Goal: Task Accomplishment & Management: Manage account settings

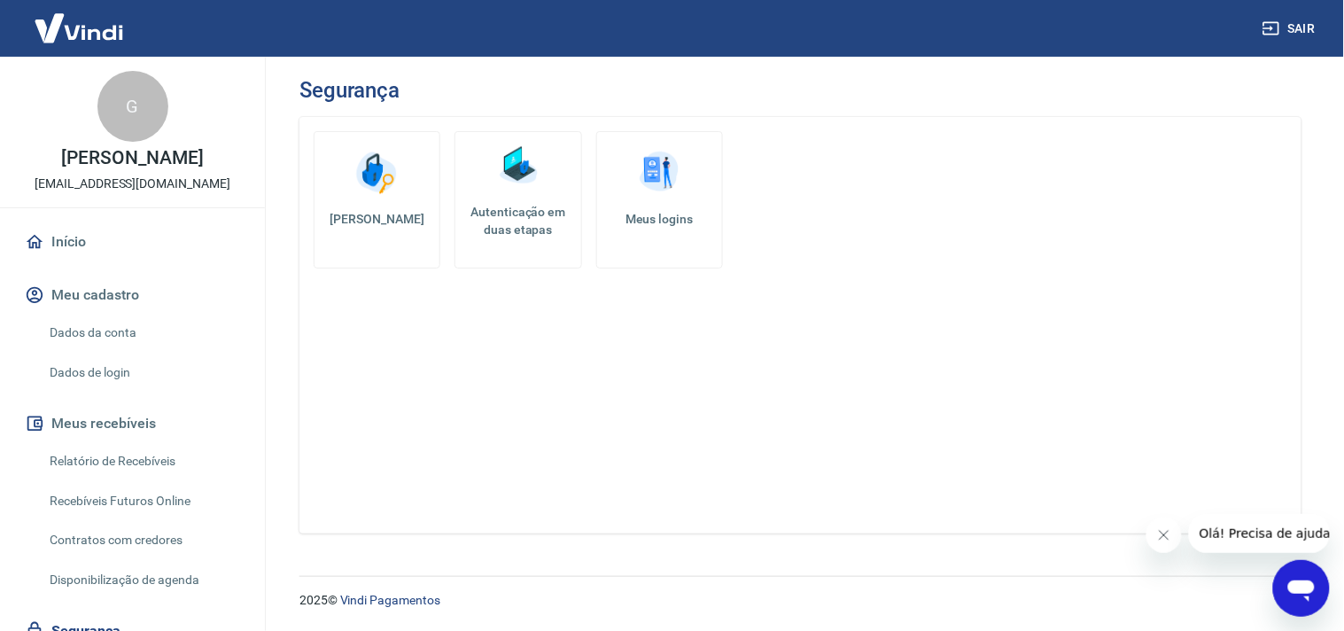
click at [529, 229] on h5 "Autenticação em duas etapas" at bounding box center [517, 220] width 111 height 35
click at [647, 197] on img at bounding box center [659, 172] width 53 height 53
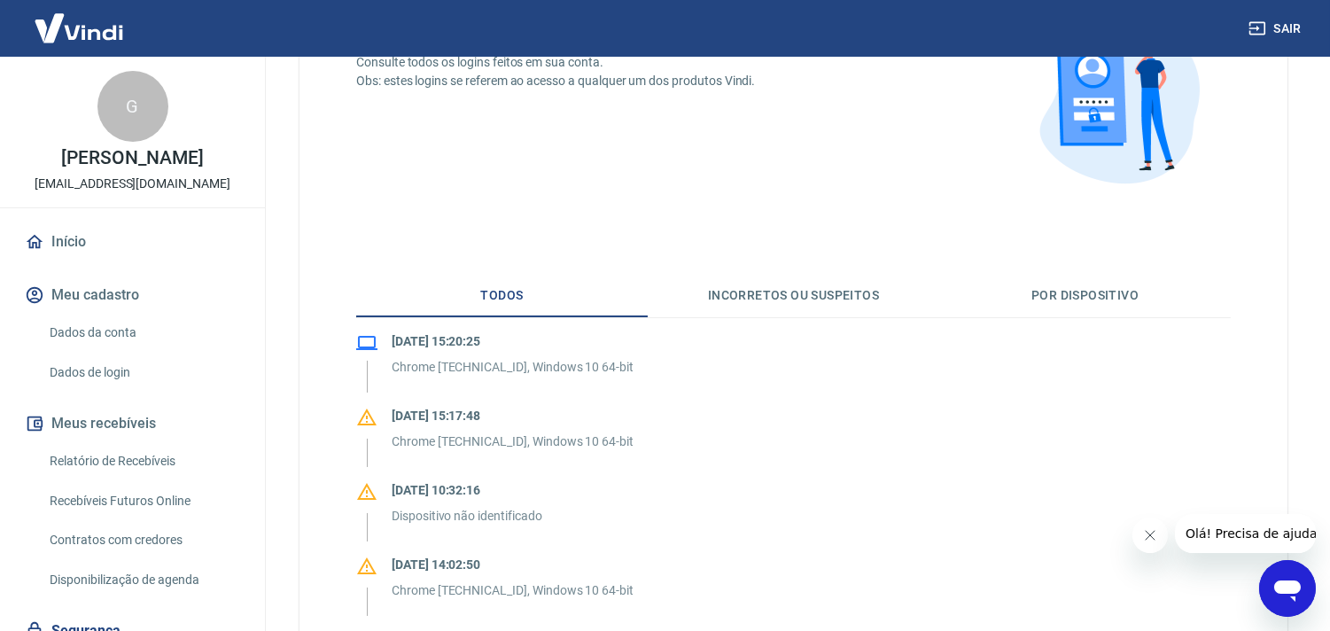
scroll to position [231, 0]
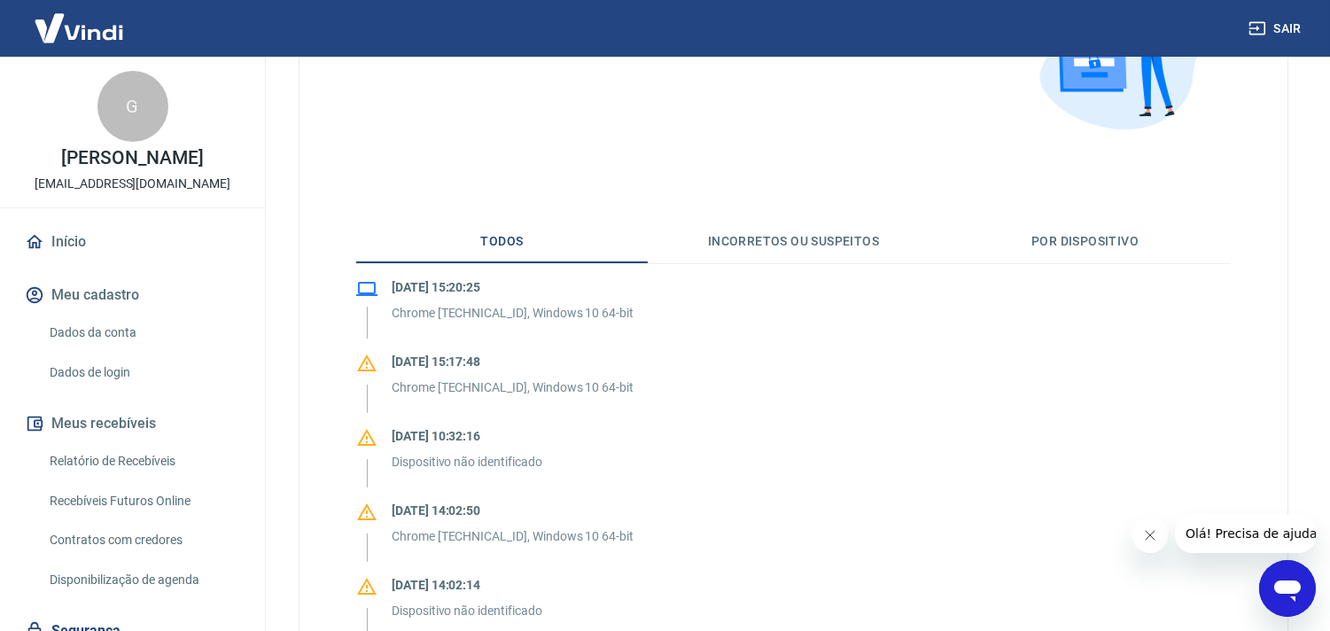
click at [1113, 243] on button "Por dispositivo" at bounding box center [1084, 242] width 291 height 43
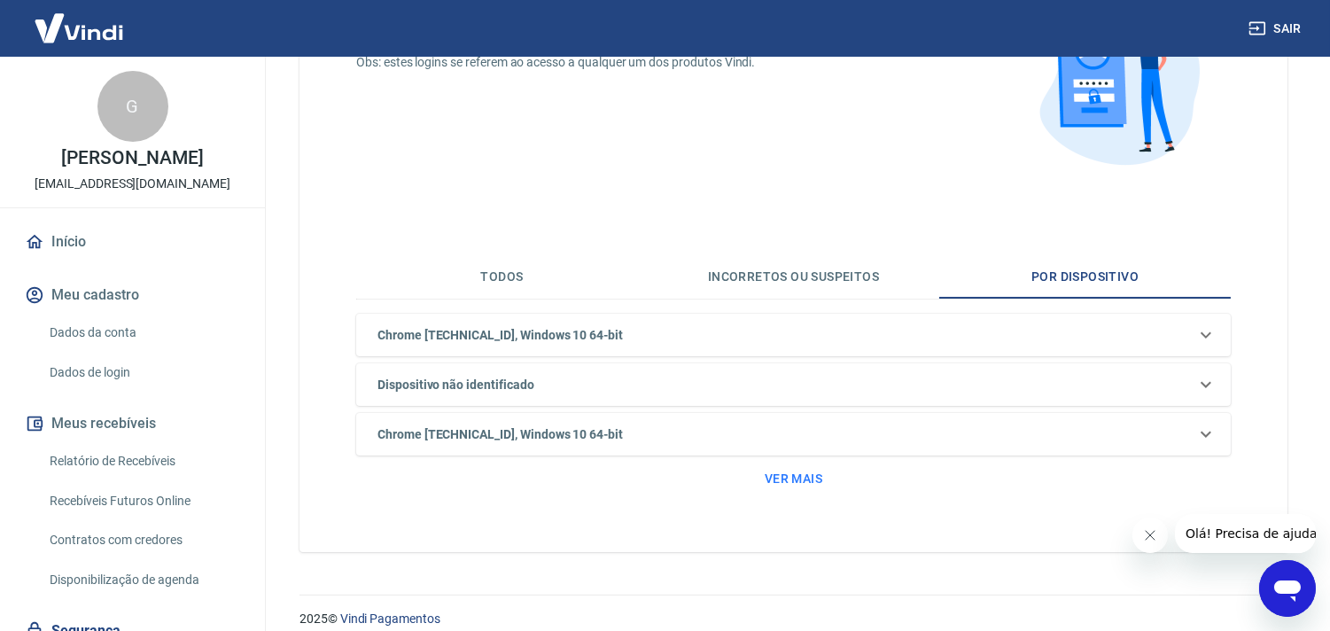
scroll to position [214, 0]
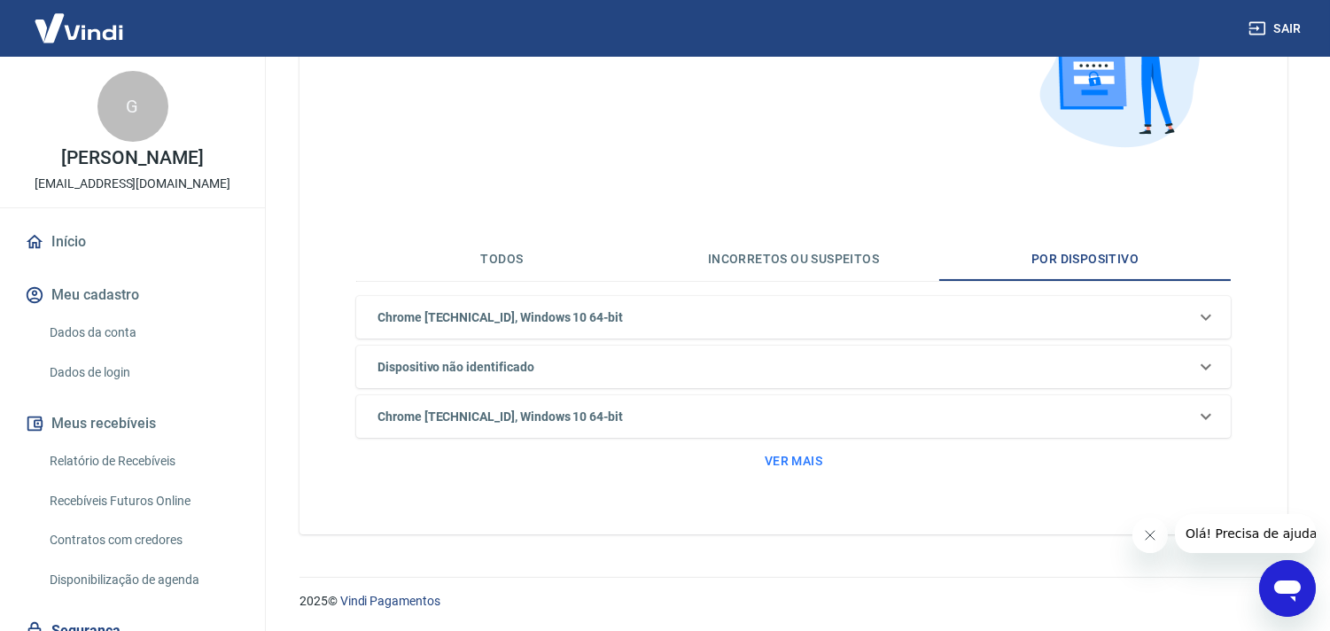
click at [788, 462] on button "Ver mais" at bounding box center [793, 461] width 72 height 33
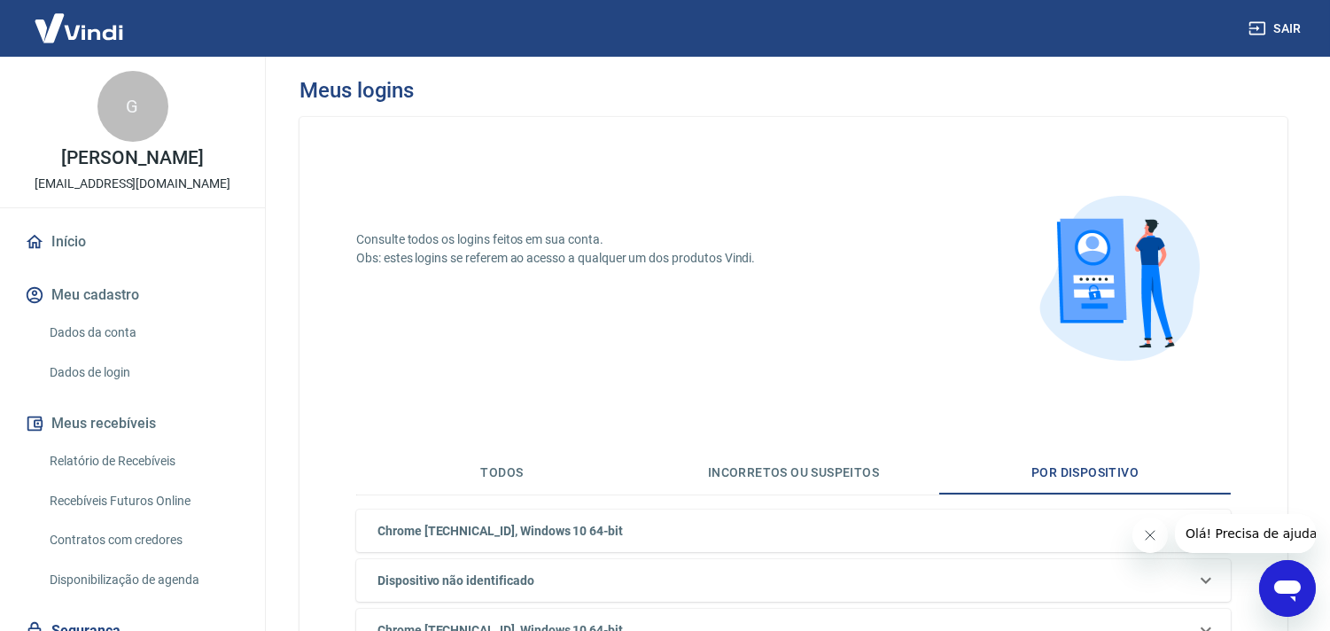
click at [503, 472] on button "Todos" at bounding box center [501, 473] width 291 height 43
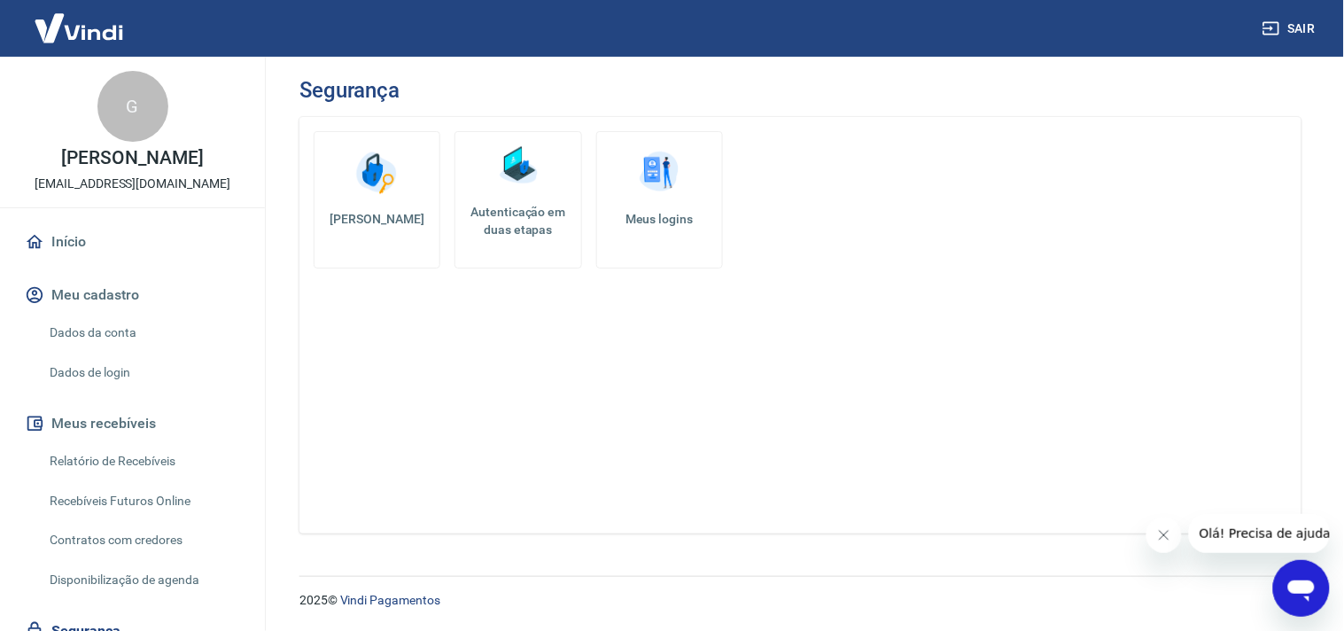
click at [373, 182] on img at bounding box center [377, 172] width 53 height 53
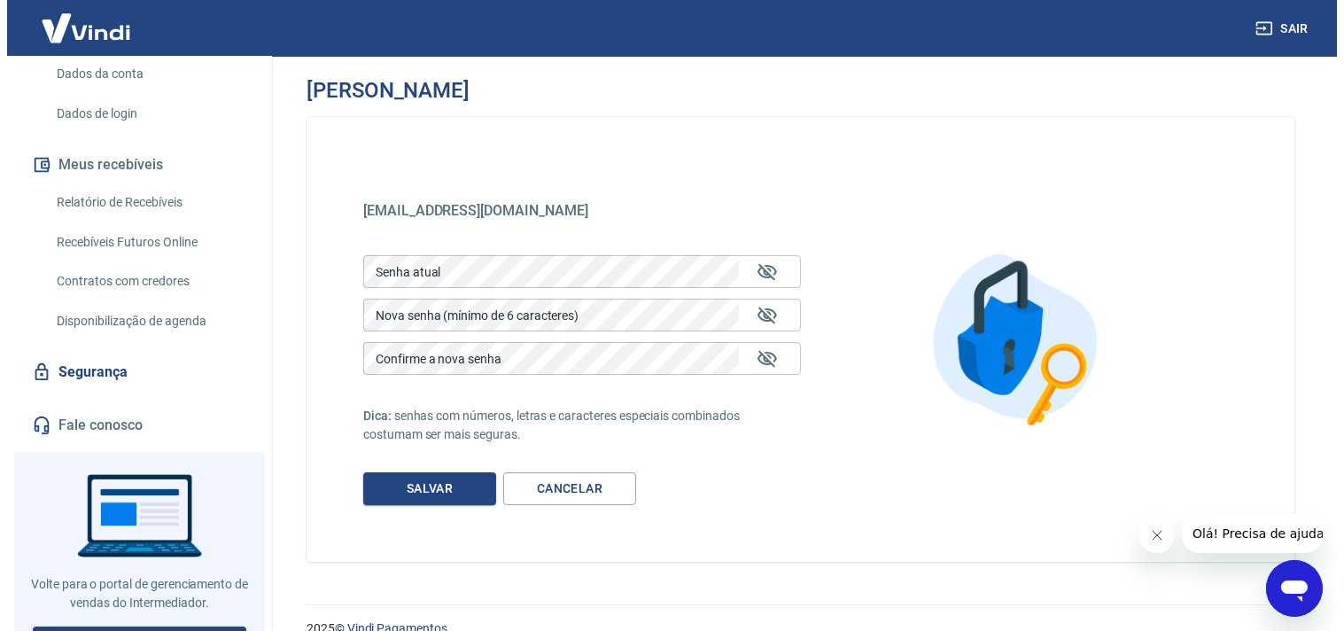
scroll to position [285, 0]
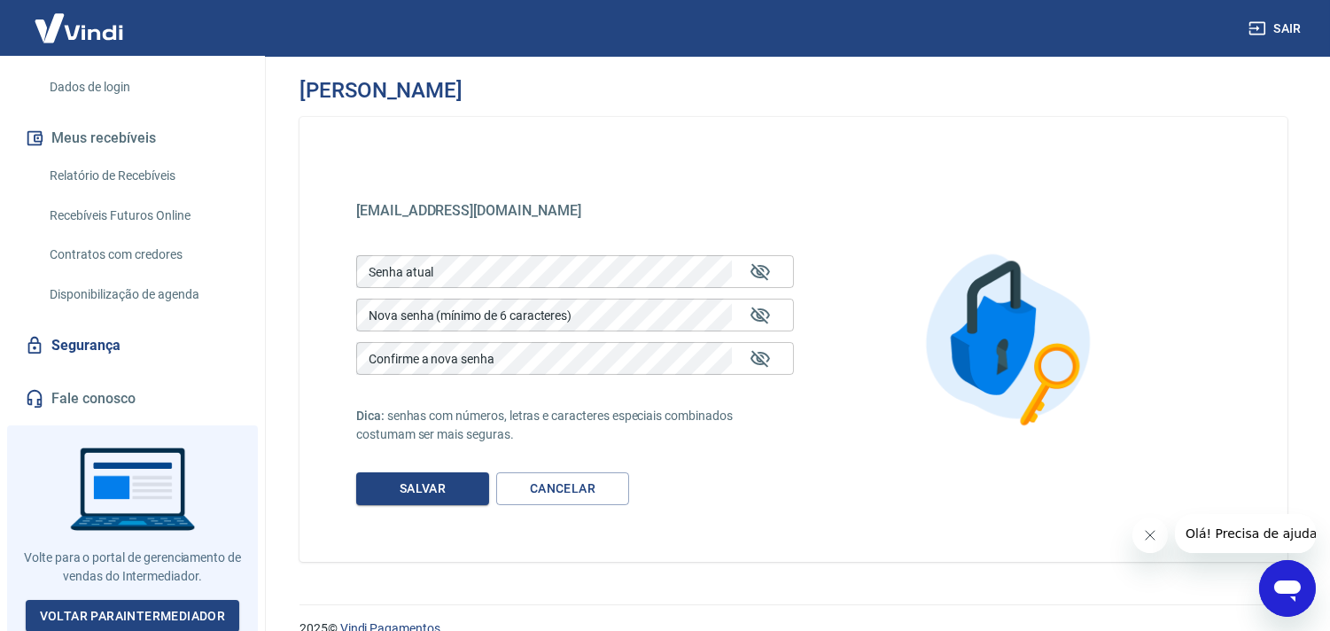
click at [66, 341] on link "Segurança" at bounding box center [132, 345] width 222 height 39
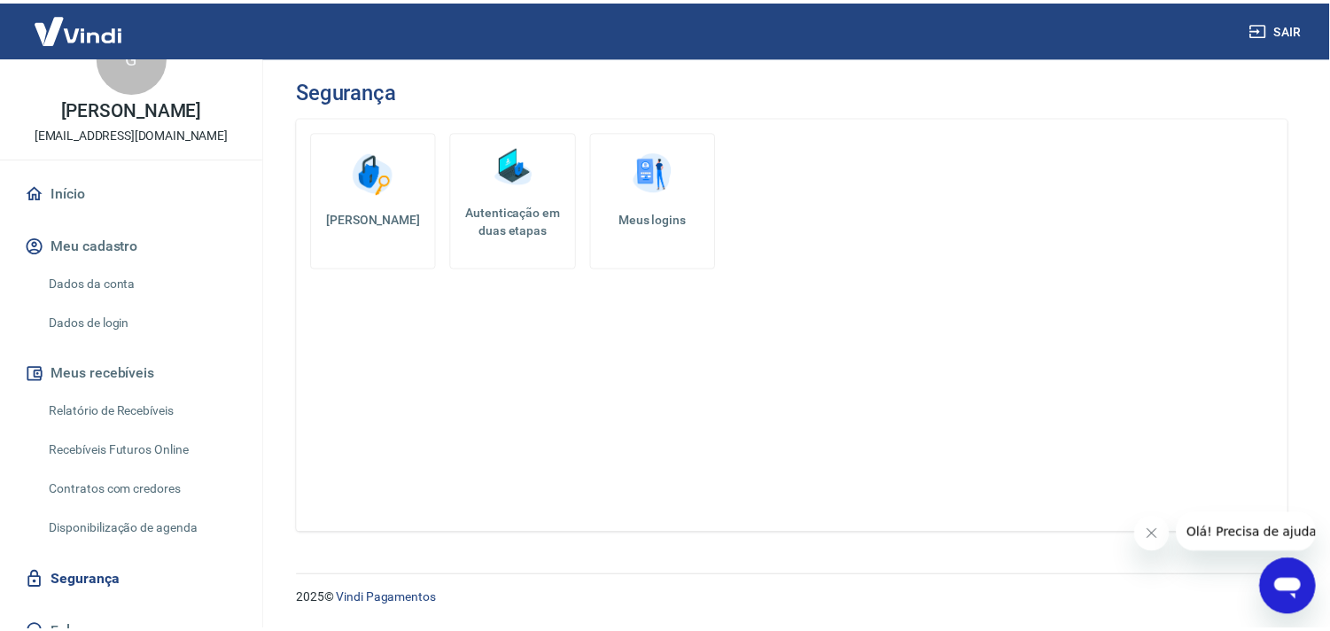
scroll to position [59, 0]
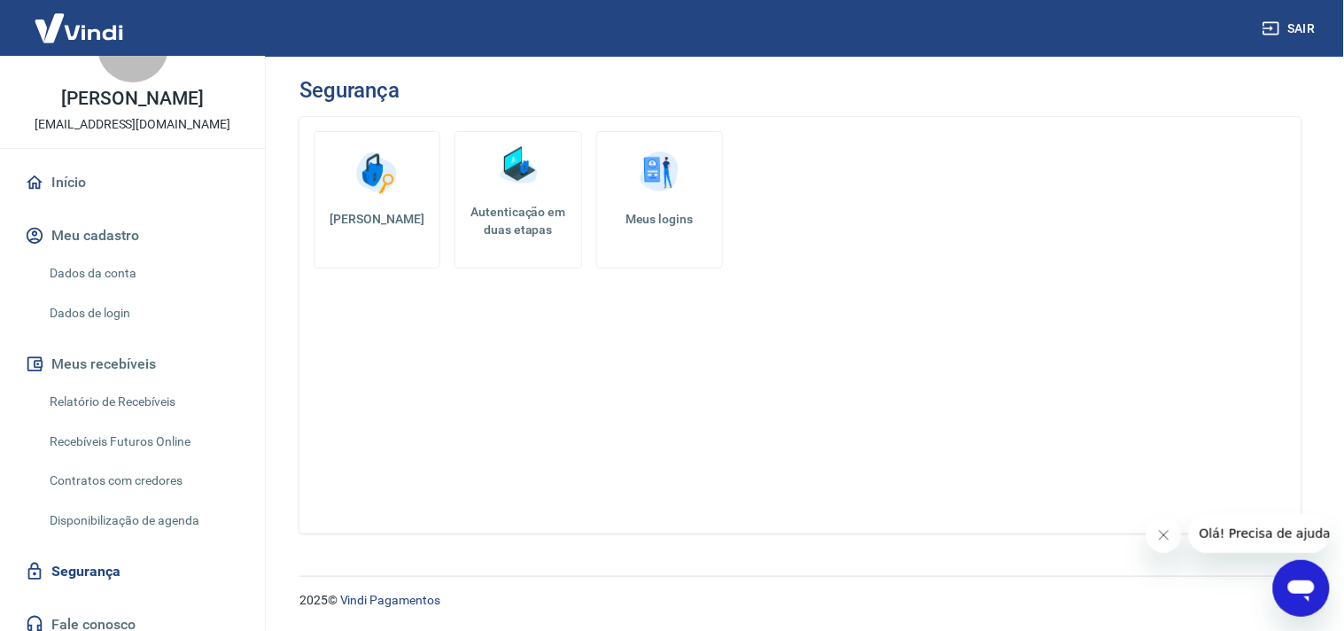
click at [106, 315] on link "Dados de login" at bounding box center [143, 313] width 201 height 36
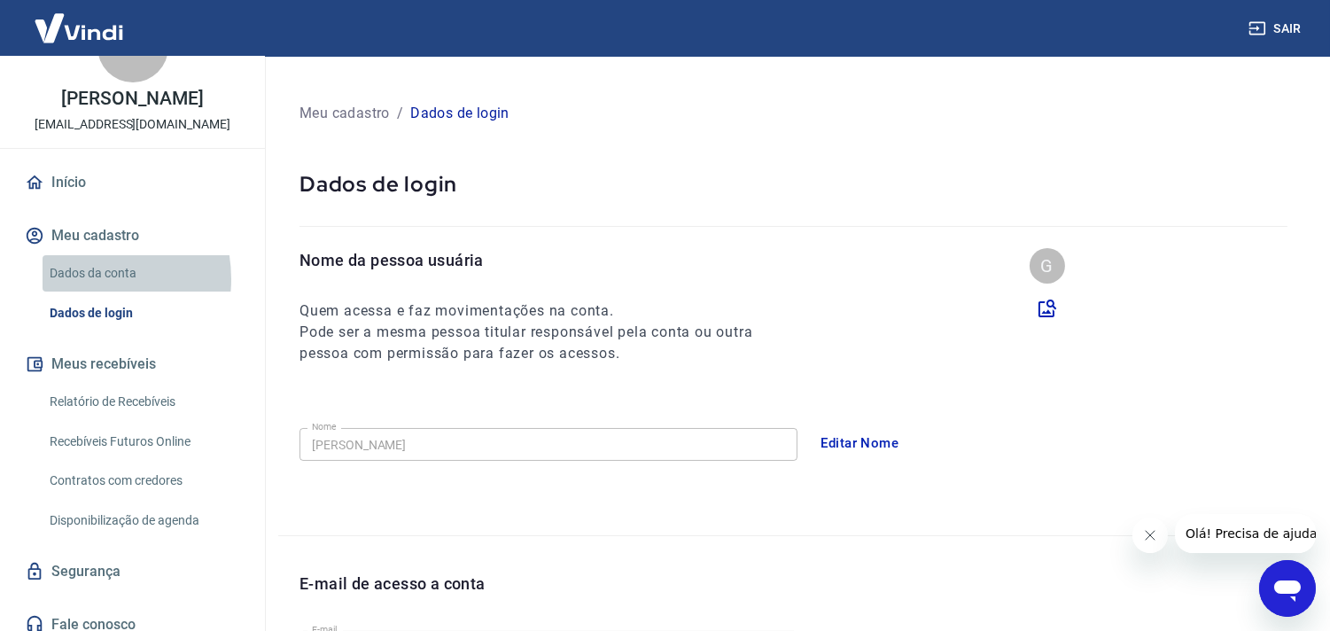
click at [76, 278] on link "Dados da conta" at bounding box center [143, 273] width 201 height 36
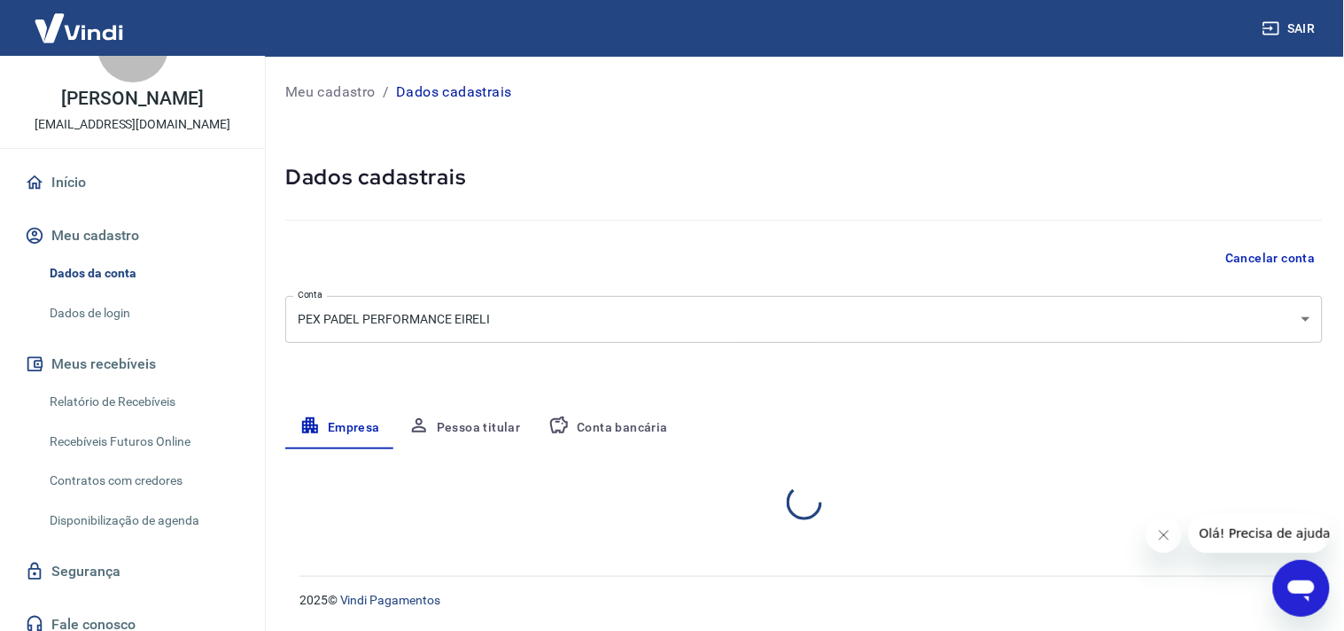
select select "RS"
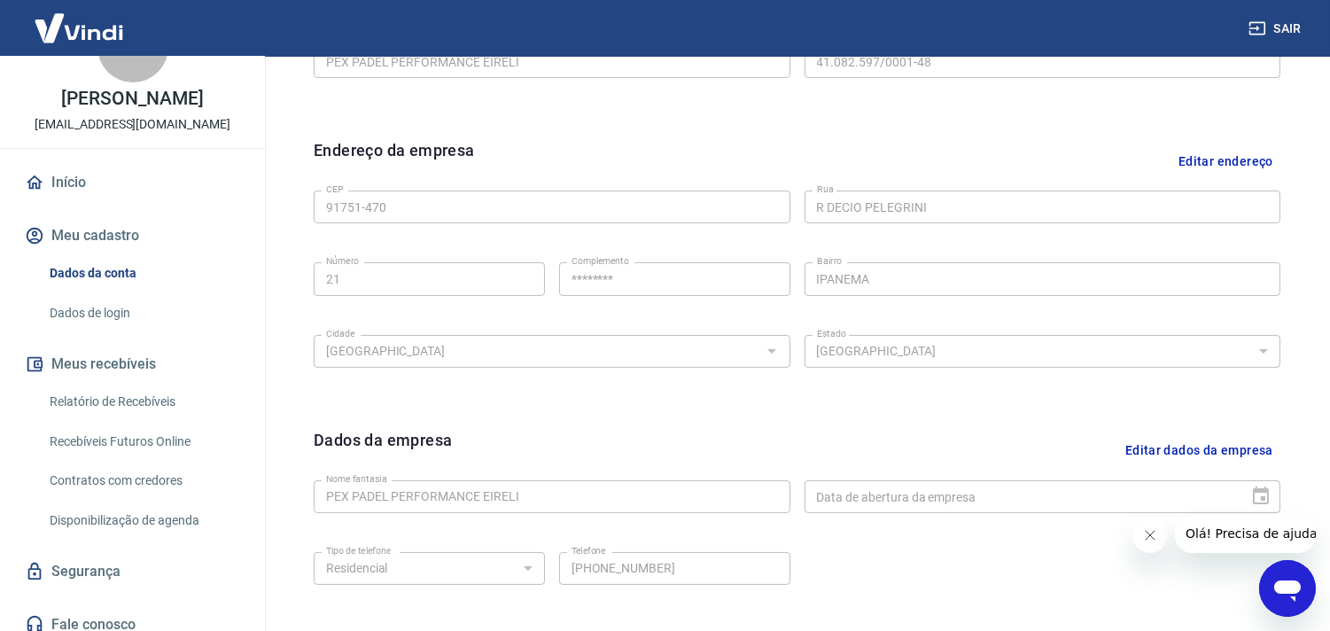
scroll to position [509, 0]
click at [106, 303] on link "Dados de login" at bounding box center [143, 313] width 201 height 36
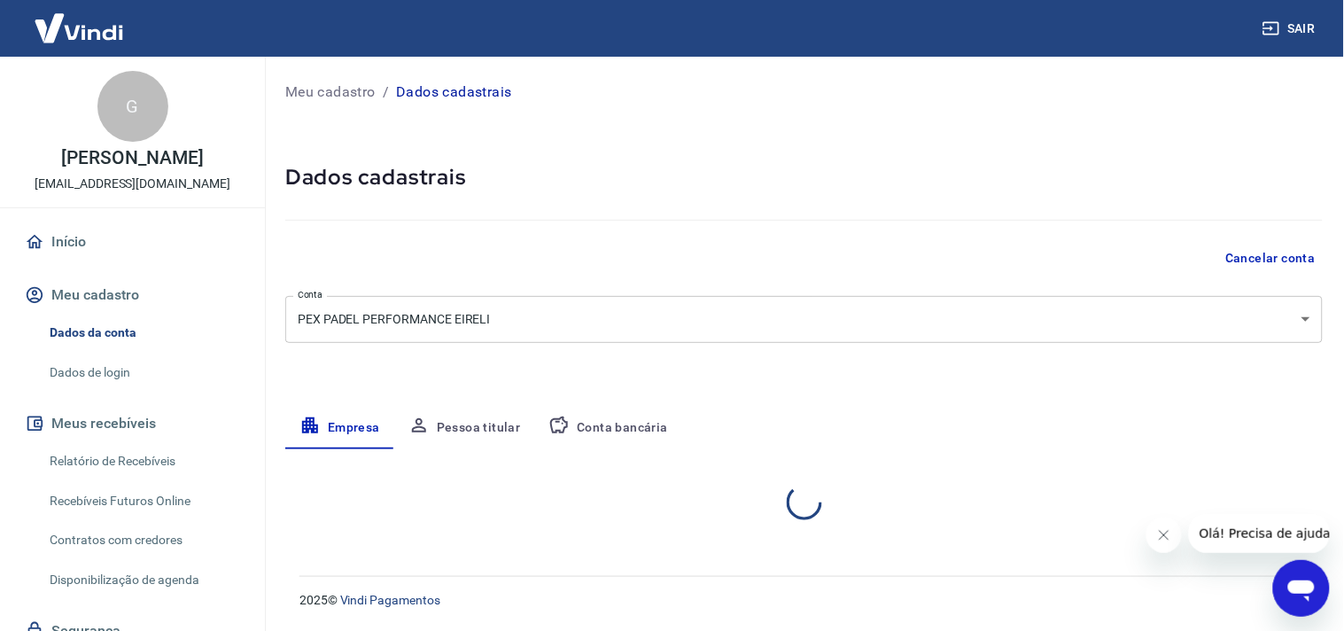
select select "RS"
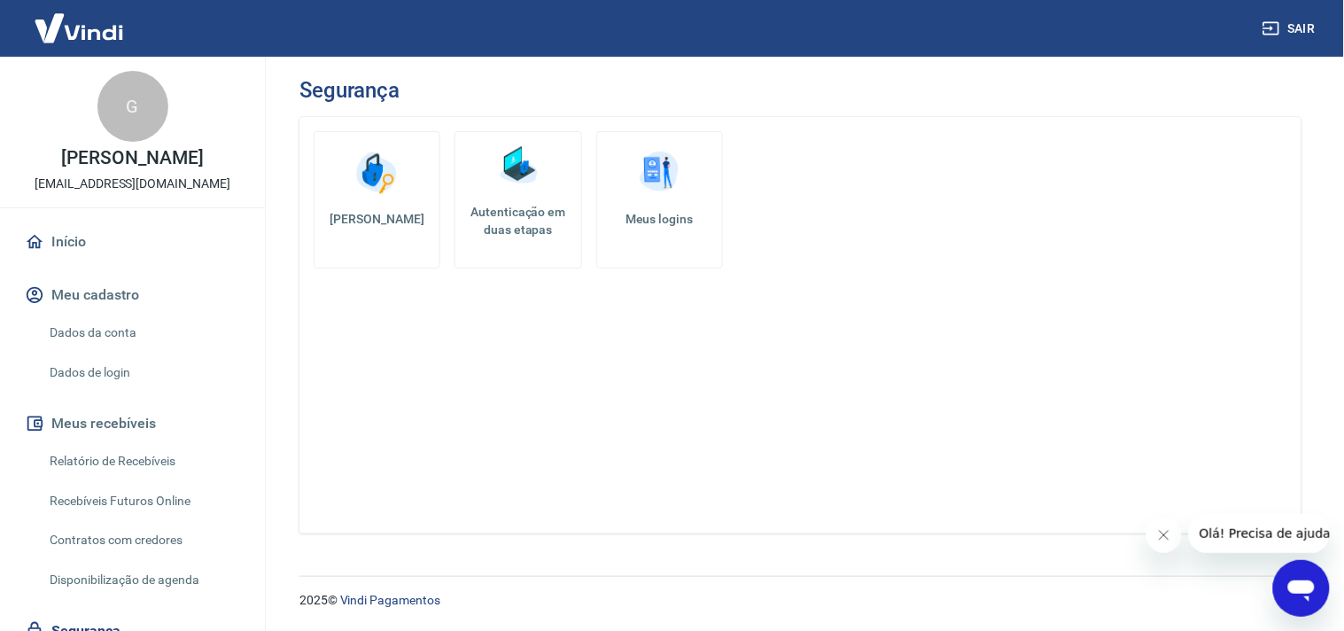
click at [519, 189] on img at bounding box center [518, 165] width 53 height 53
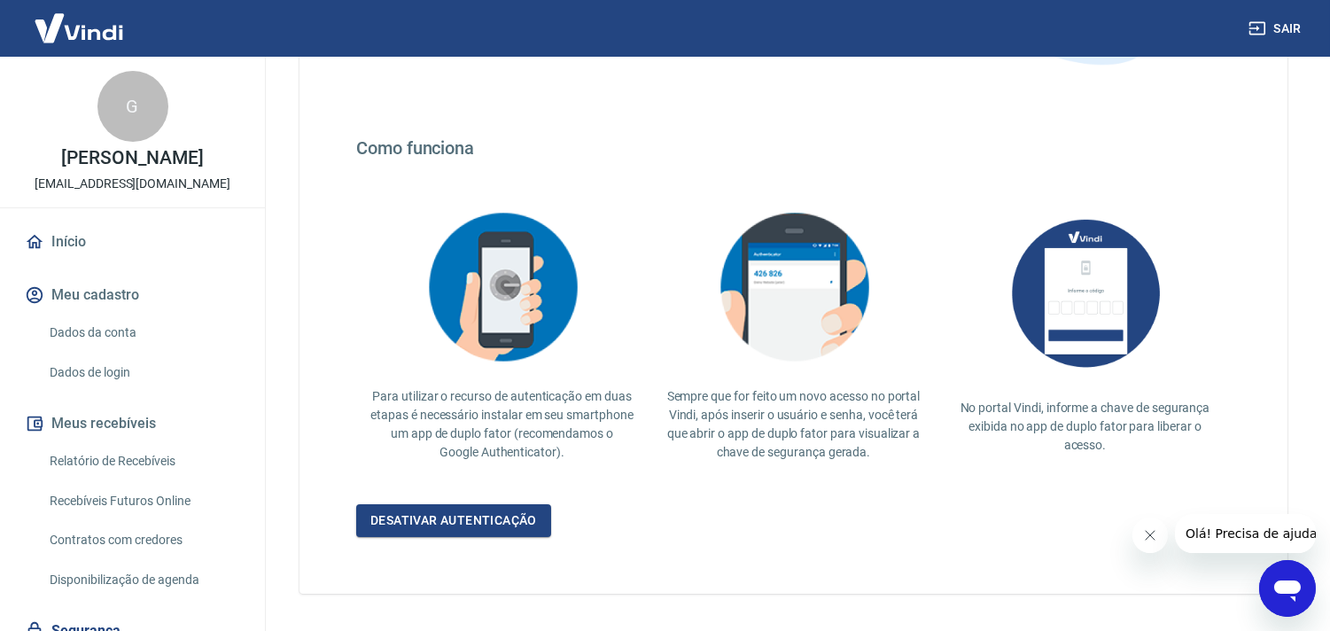
scroll to position [272, 0]
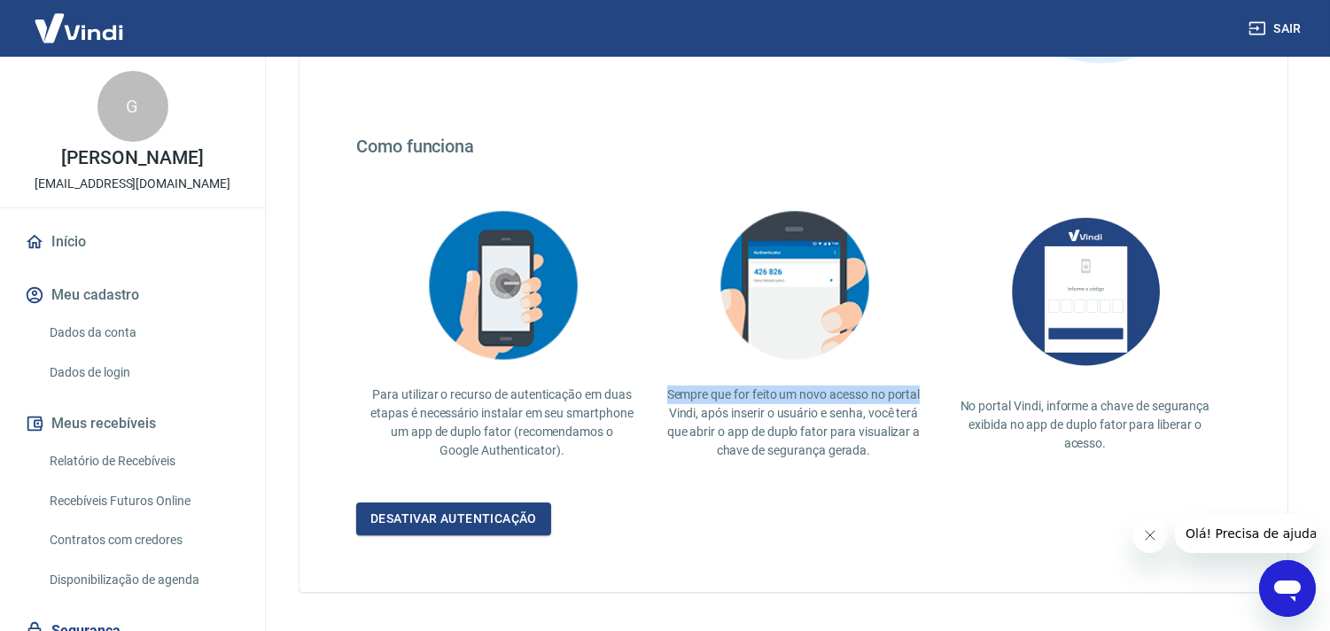
drag, startPoint x: 666, startPoint y: 393, endPoint x: 928, endPoint y: 399, distance: 262.3
click at [928, 399] on div "Sempre que for feito um novo acesso no portal Vindi, após inserir o usuário e s…" at bounding box center [793, 329] width 291 height 289
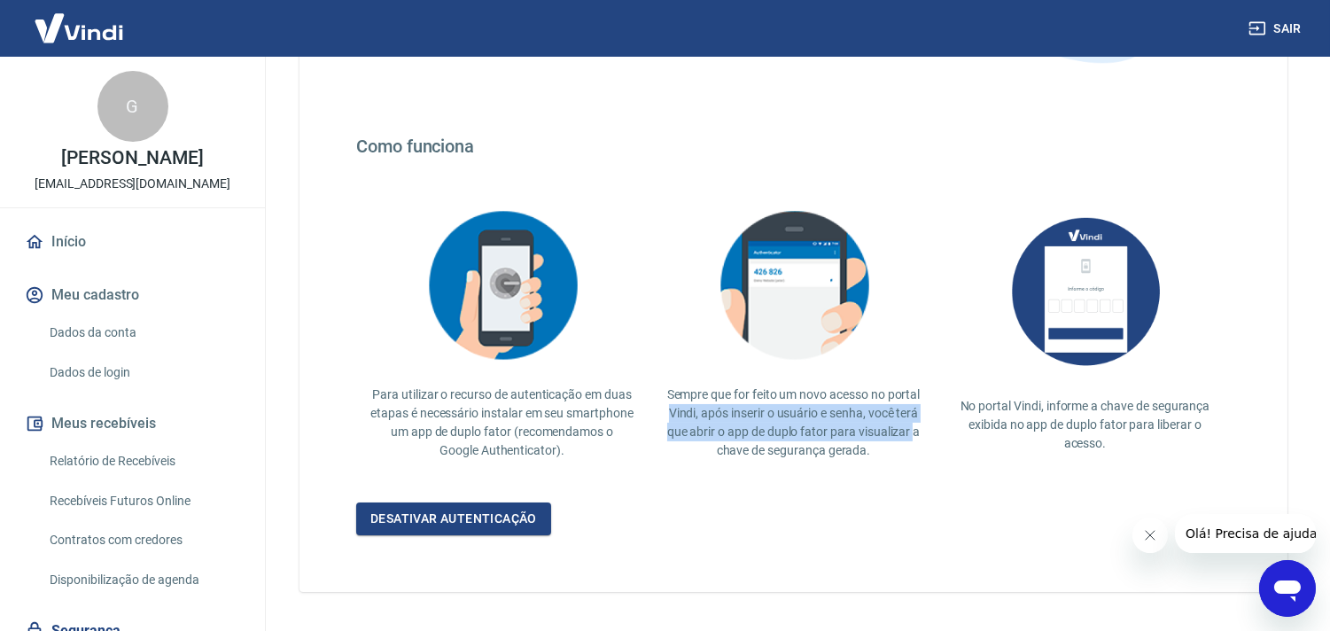
drag, startPoint x: 670, startPoint y: 414, endPoint x: 914, endPoint y: 426, distance: 244.8
click at [914, 426] on p "Sempre que for feito um novo acesso no portal Vindi, após inserir o usuário e s…" at bounding box center [793, 422] width 263 height 74
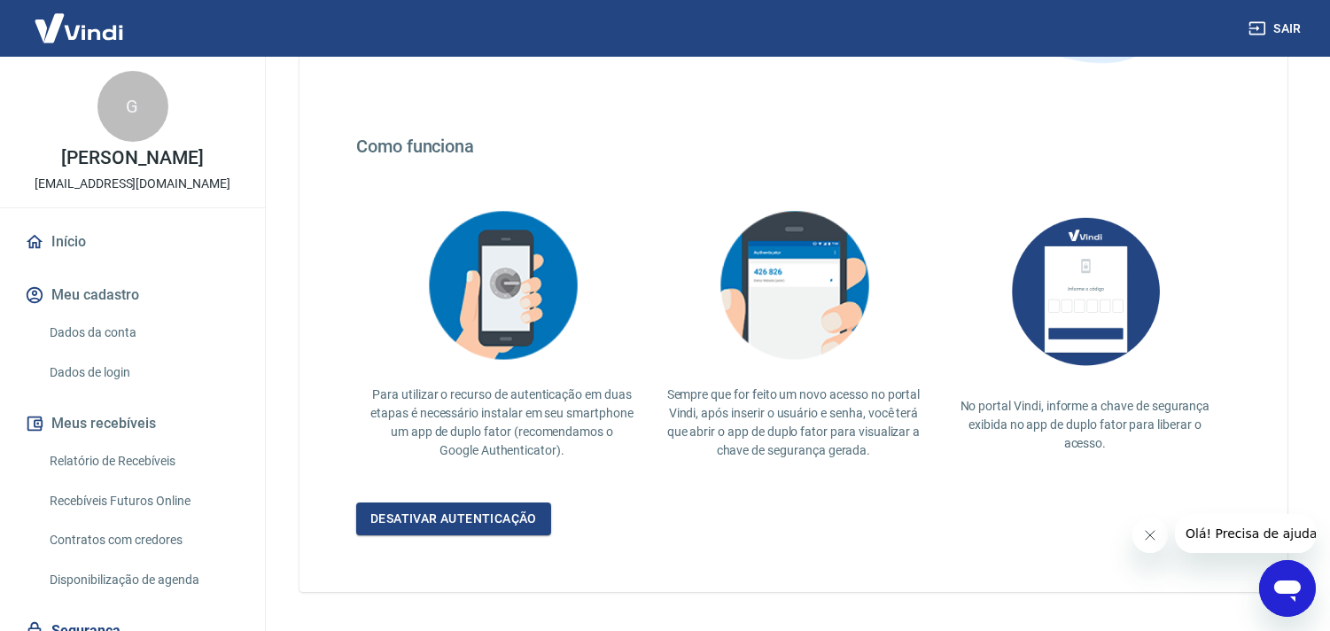
click at [755, 489] on div "Para a Vindi, a segurança dos seus dados vem sempre em primeiro lugar. Por isso…" at bounding box center [793, 218] width 988 height 747
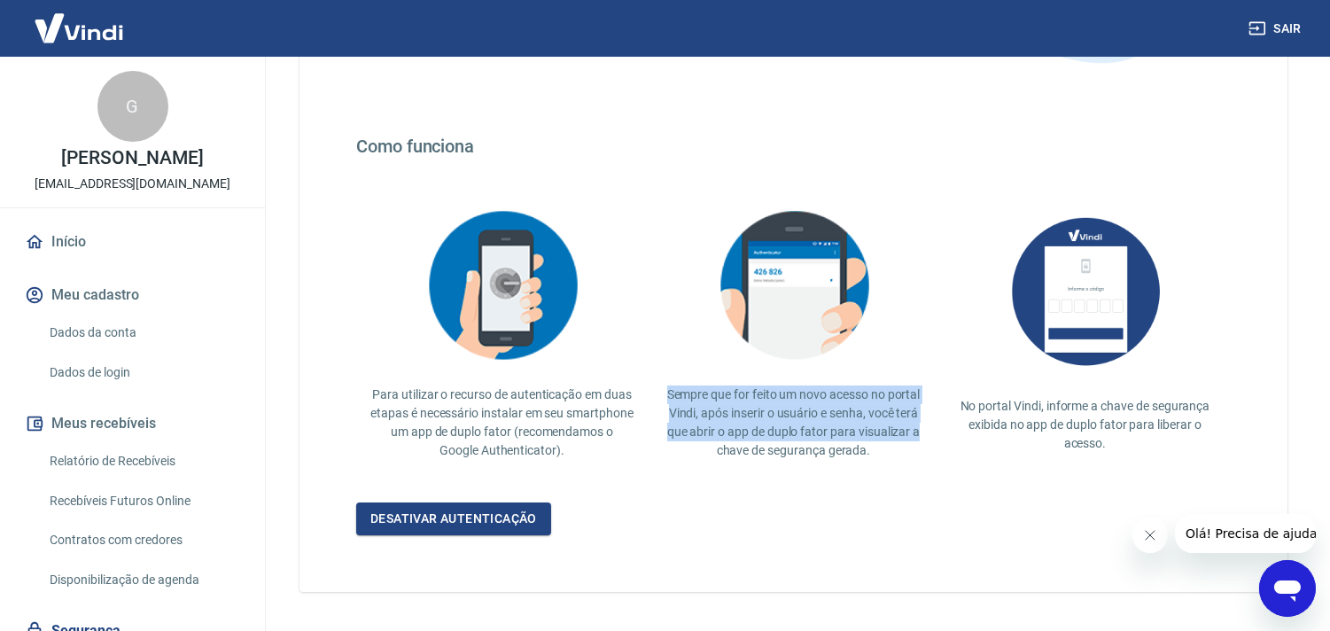
drag, startPoint x: 666, startPoint y: 390, endPoint x: 924, endPoint y: 437, distance: 262.1
click at [924, 437] on p "Sempre que for feito um novo acesso no portal Vindi, após inserir o usuário e s…" at bounding box center [793, 422] width 263 height 74
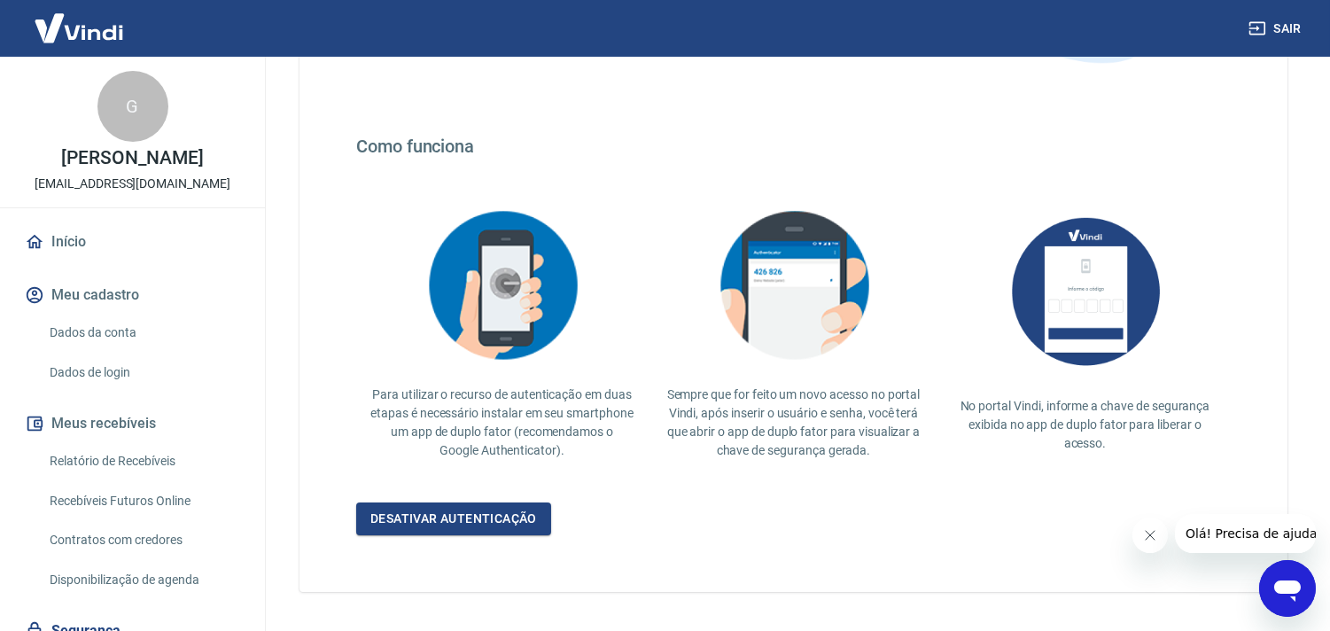
click at [811, 506] on div "Desativar autenticação" at bounding box center [793, 518] width 874 height 33
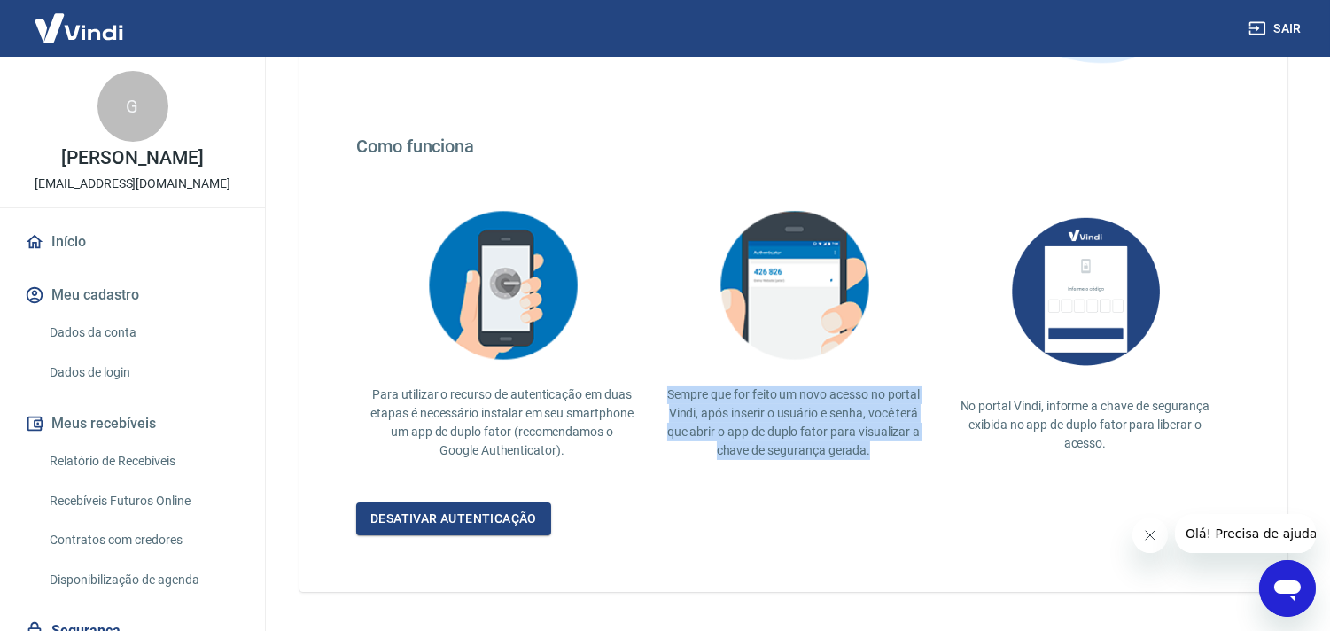
drag, startPoint x: 668, startPoint y: 391, endPoint x: 882, endPoint y: 453, distance: 223.2
click at [882, 453] on p "Sempre que for feito um novo acesso no portal Vindi, após inserir o usuário e s…" at bounding box center [793, 422] width 263 height 74
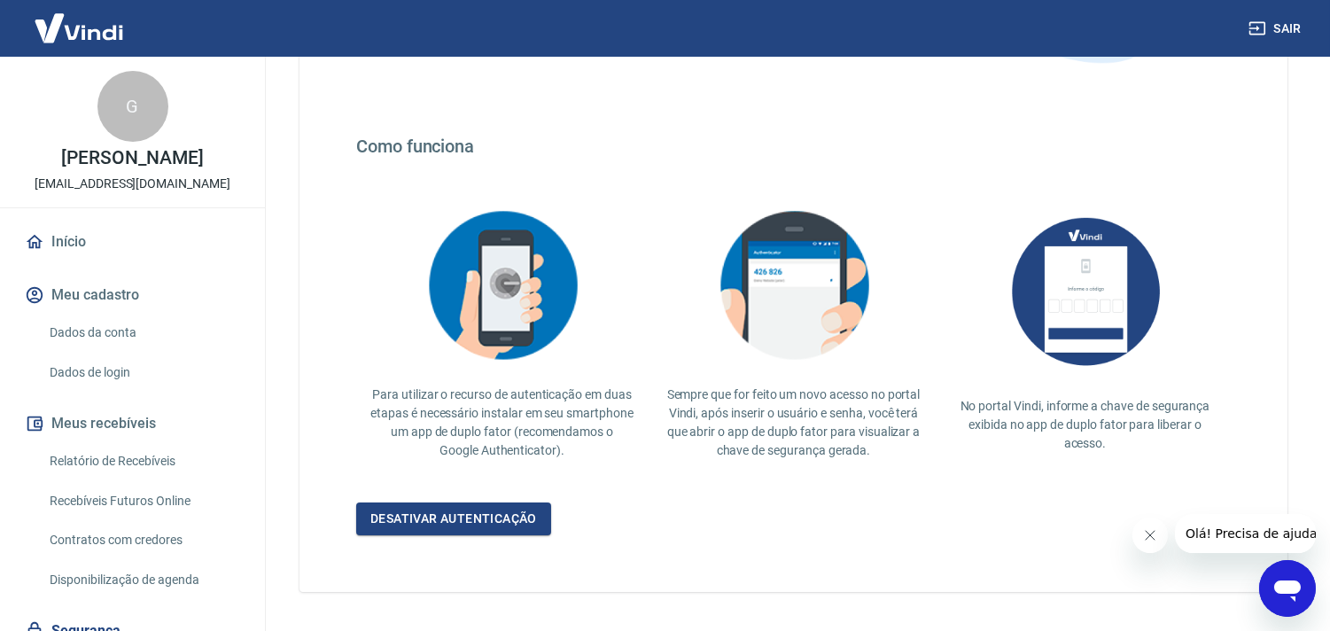
click at [817, 509] on div "Desativar autenticação" at bounding box center [793, 518] width 874 height 33
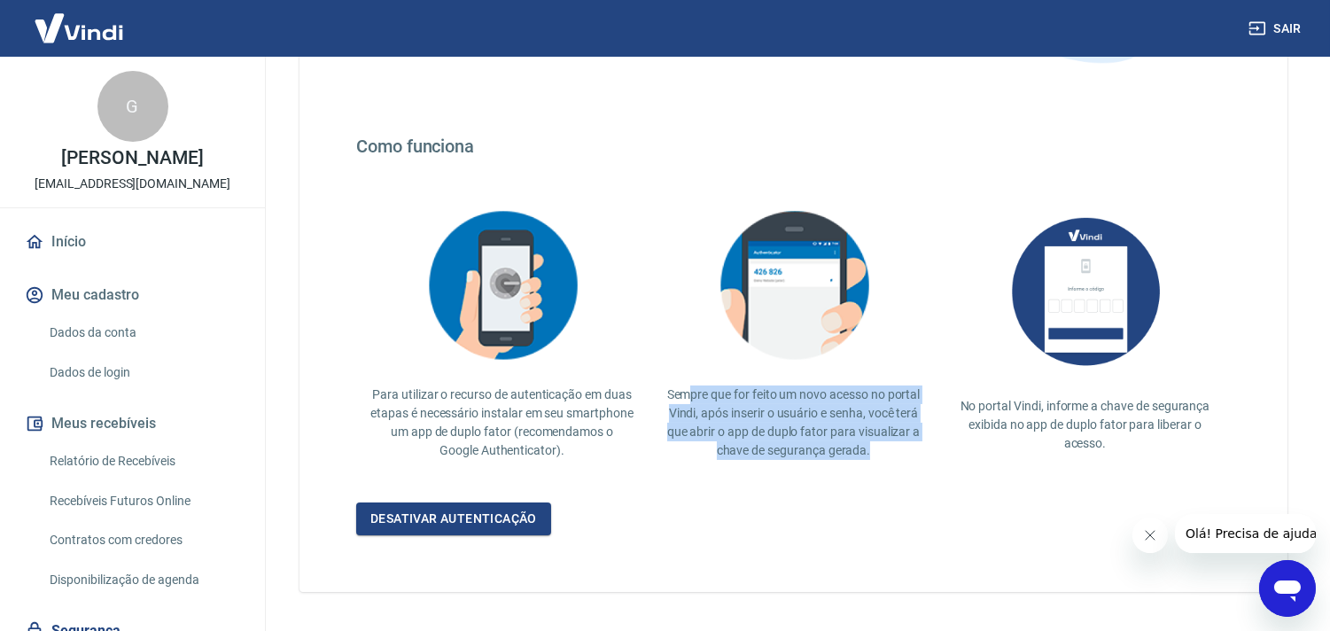
drag, startPoint x: 685, startPoint y: 395, endPoint x: 882, endPoint y: 445, distance: 202.8
click at [882, 445] on p "Sempre que for feito um novo acesso no portal Vindi, após inserir o usuário e s…" at bounding box center [793, 422] width 263 height 74
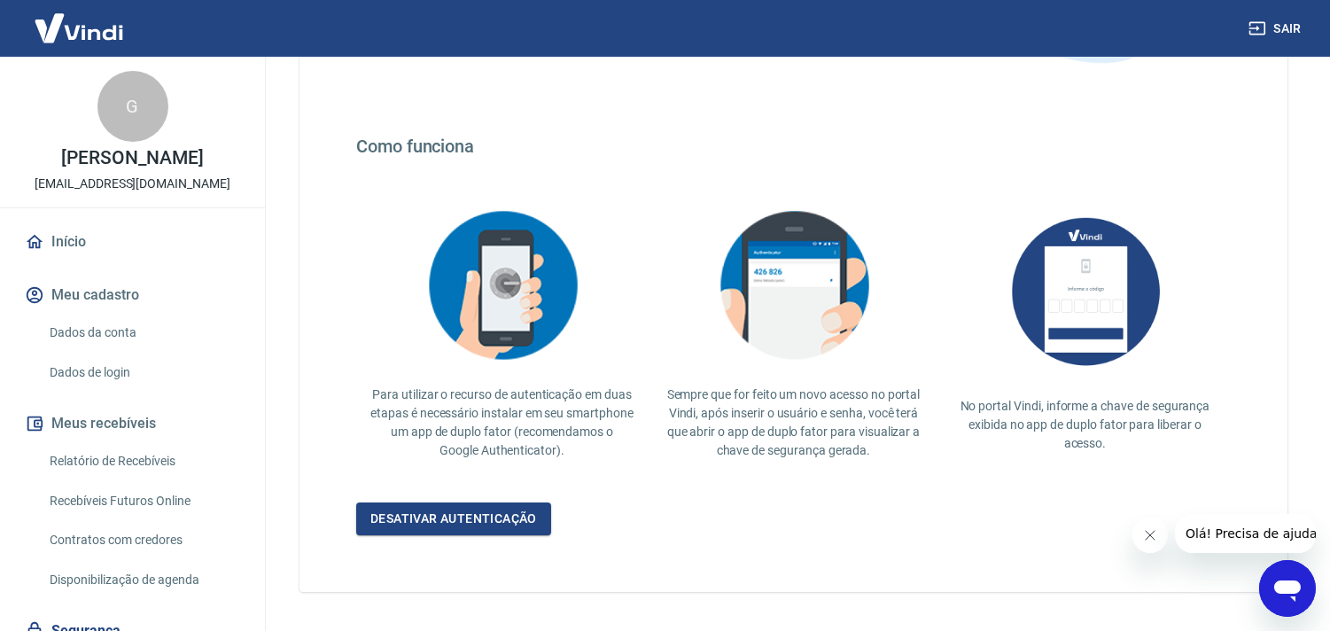
click at [921, 502] on div "Desativar autenticação" at bounding box center [793, 518] width 874 height 33
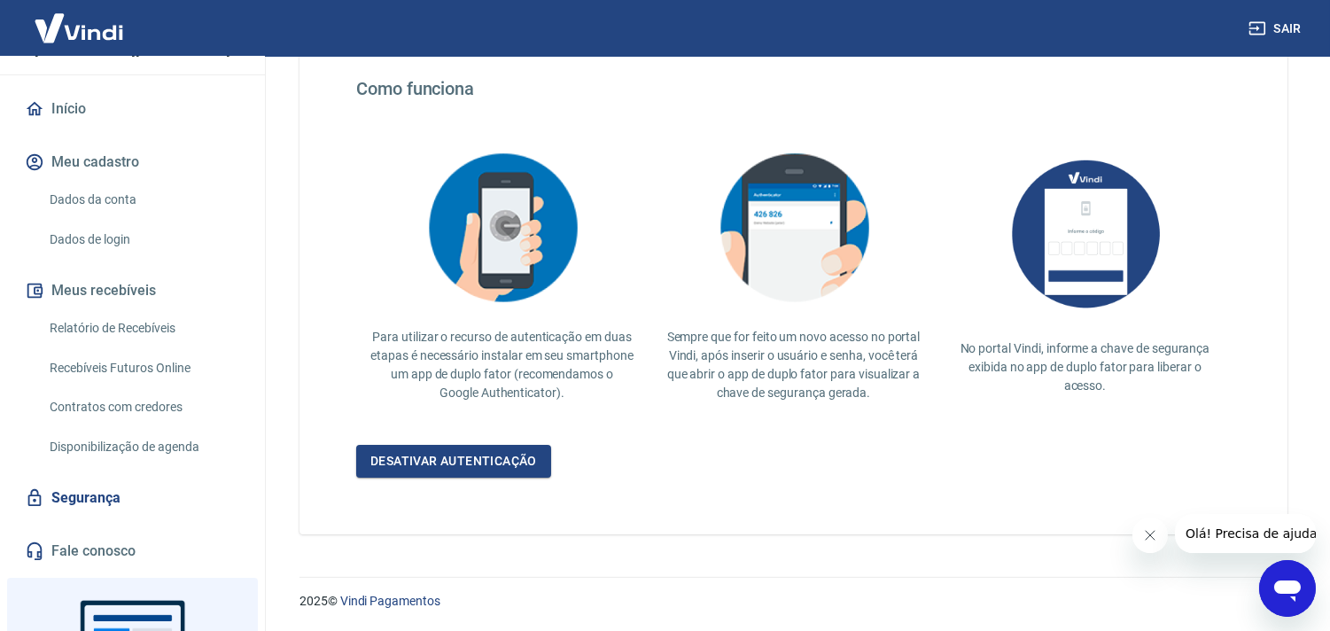
scroll to position [0, 0]
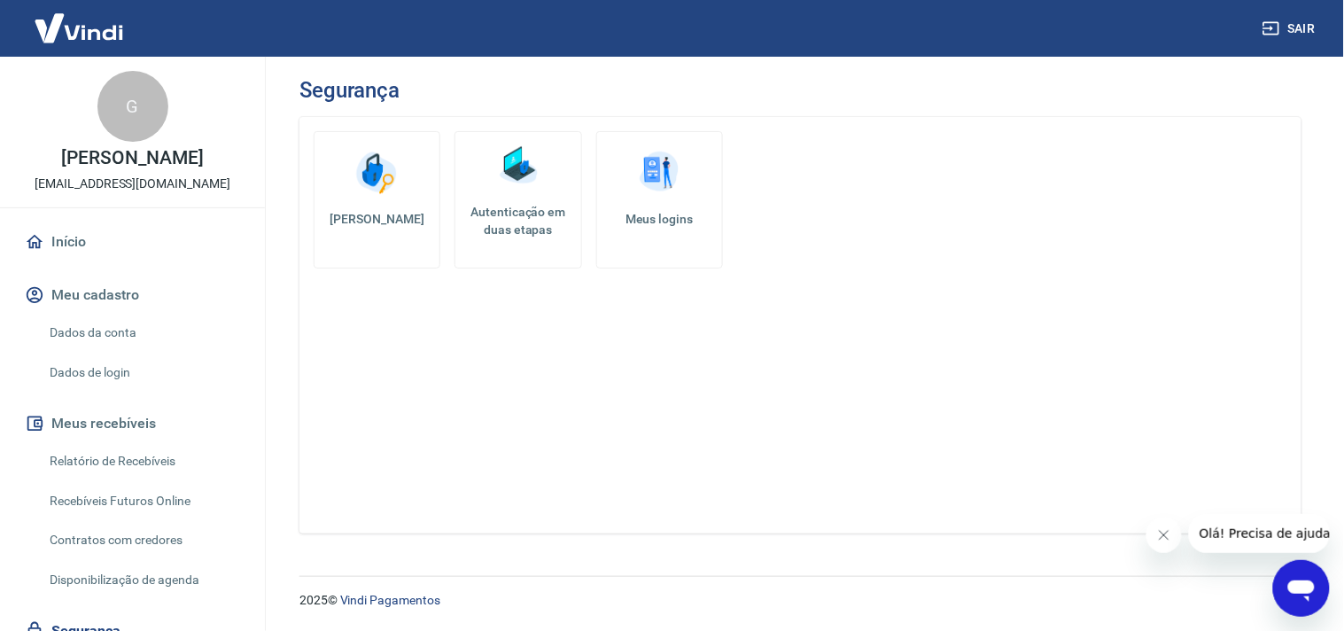
click at [54, 237] on link "Início" at bounding box center [132, 241] width 222 height 39
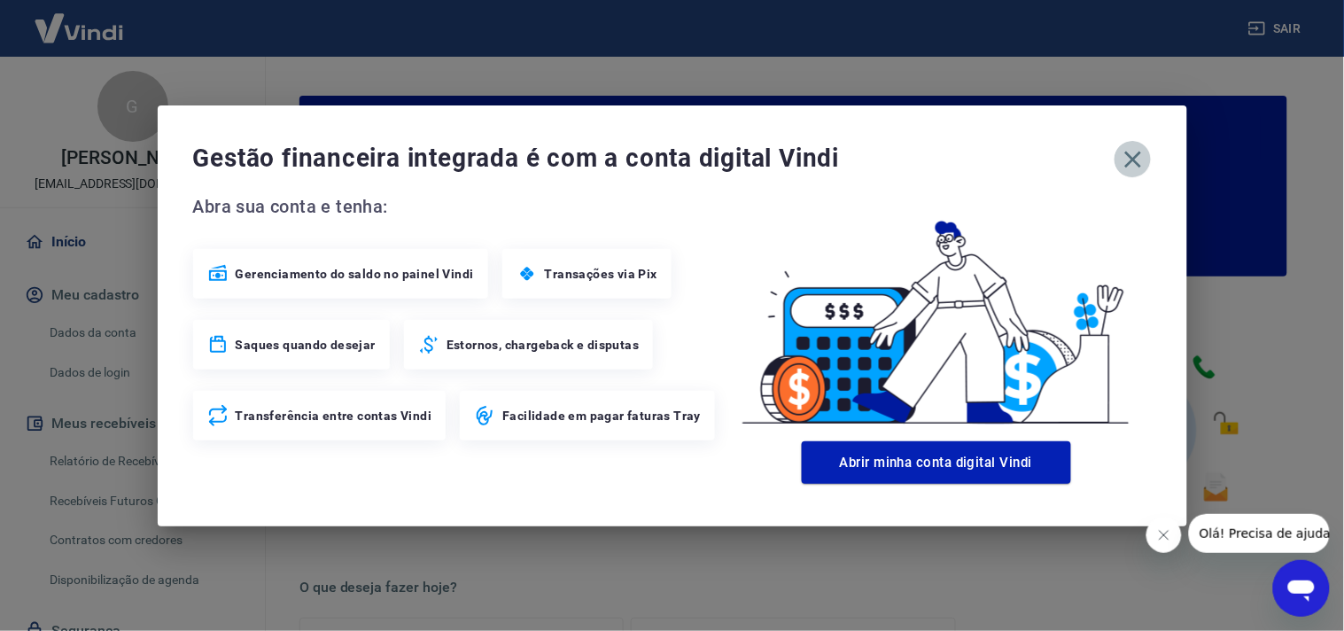
click at [1139, 154] on icon "button" at bounding box center [1133, 159] width 28 height 28
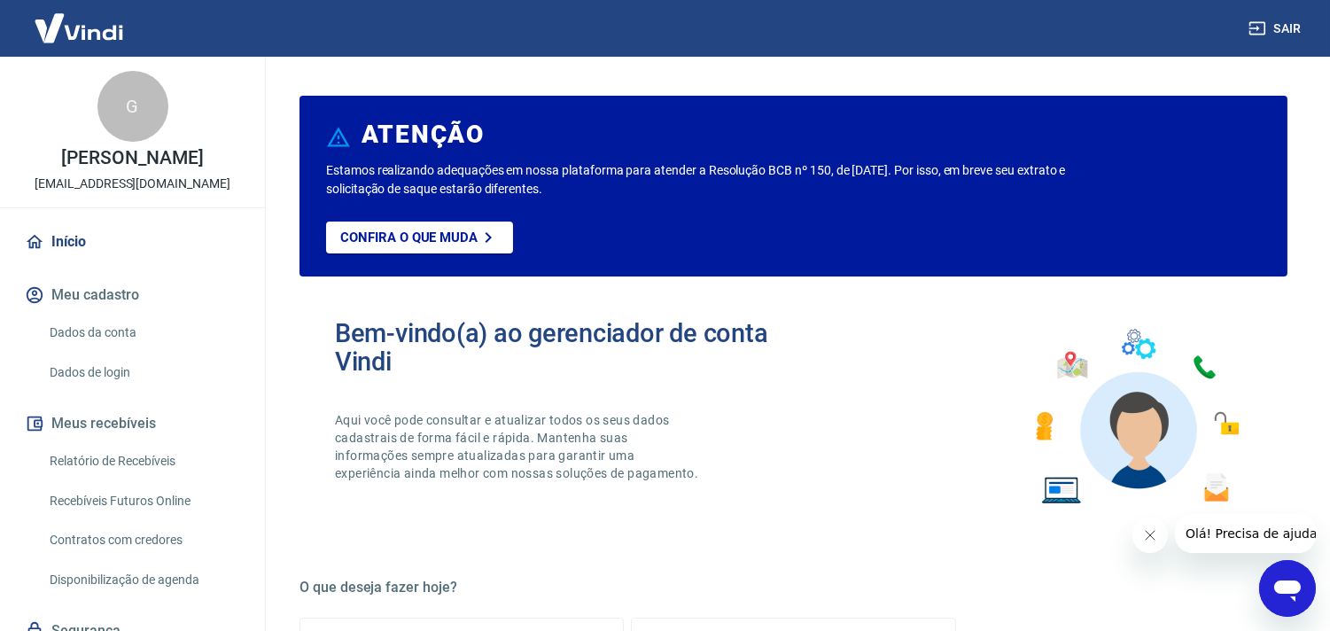
click at [78, 235] on link "Início" at bounding box center [132, 241] width 222 height 39
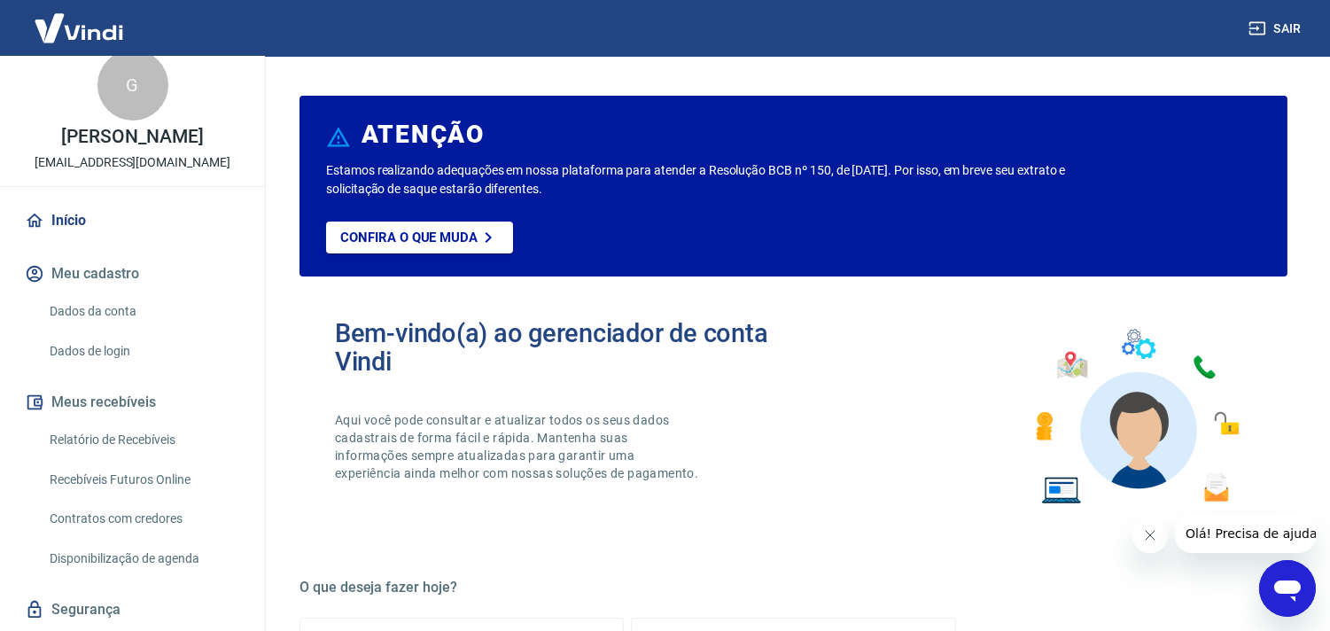
scroll to position [27, 0]
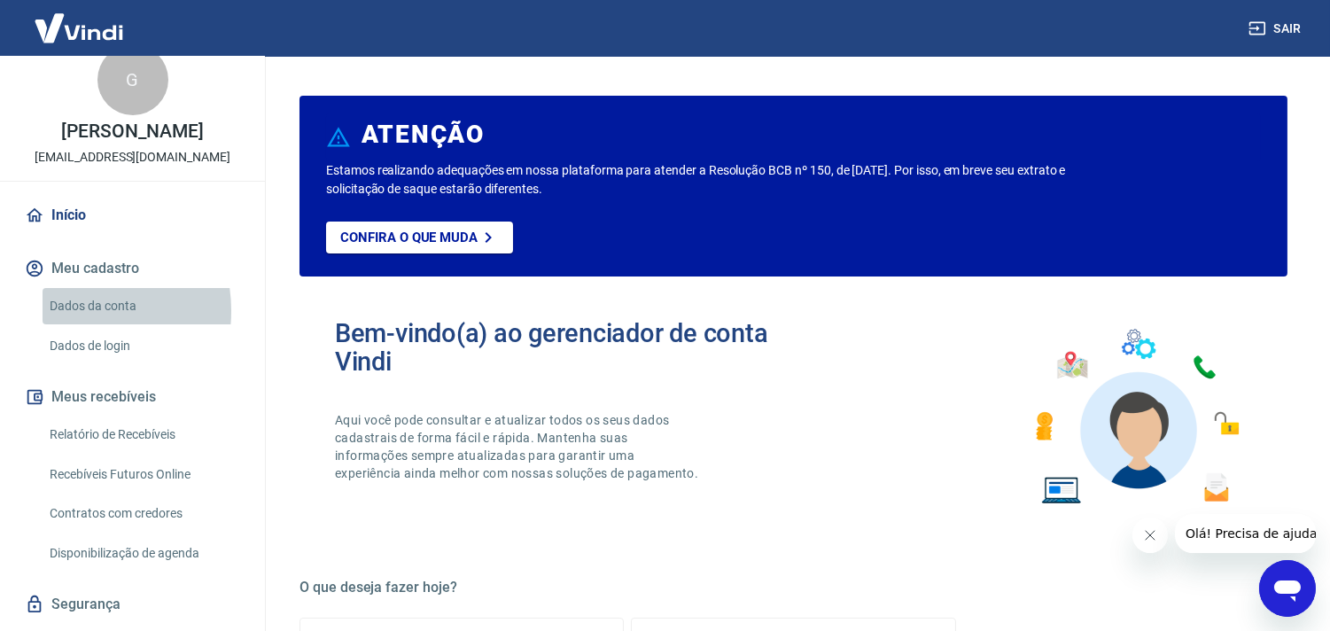
click at [60, 311] on link "Dados da conta" at bounding box center [143, 306] width 201 height 36
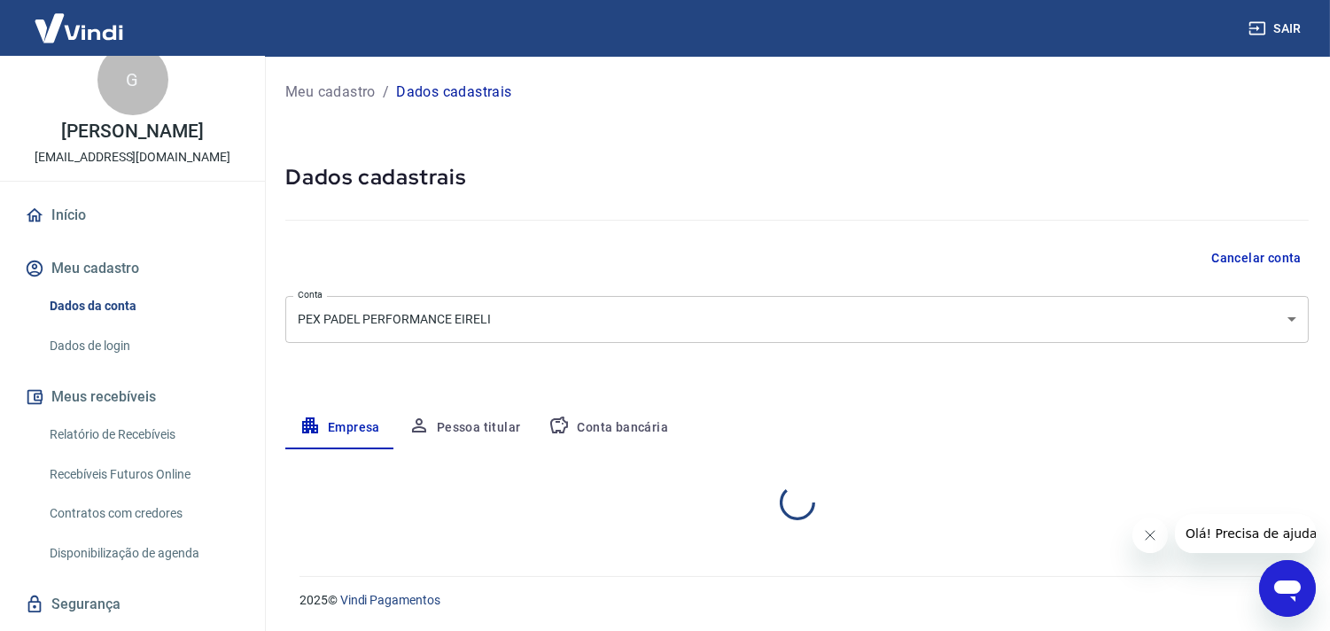
select select "RS"
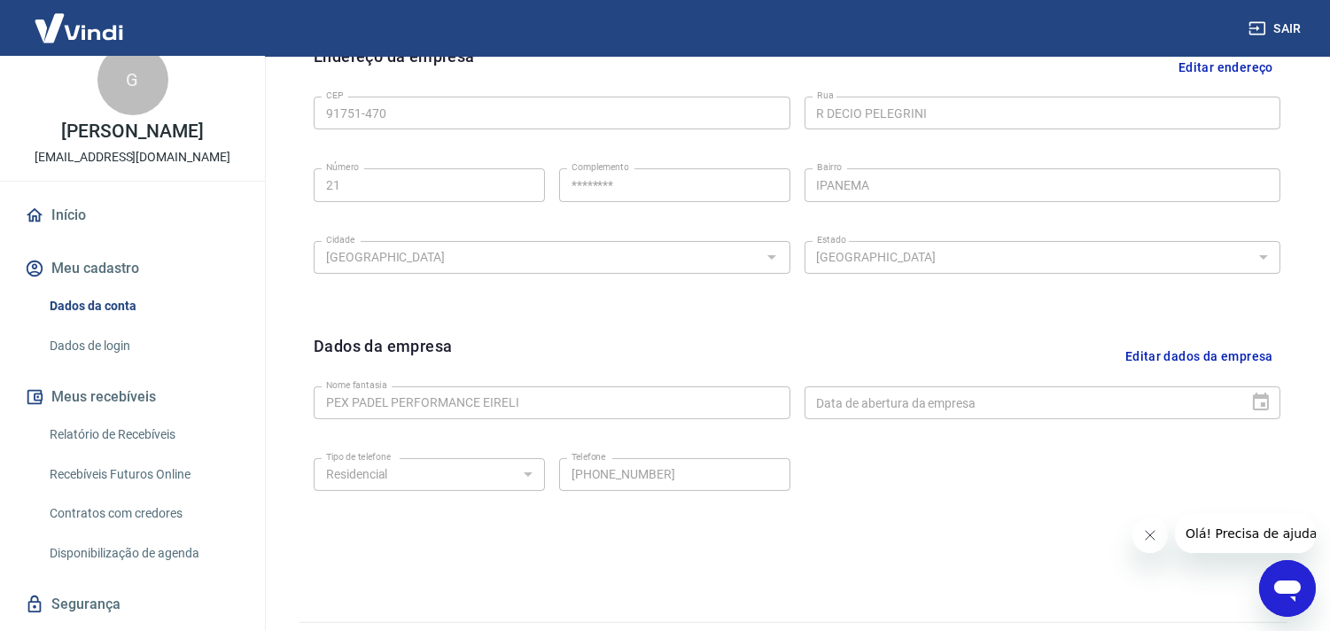
scroll to position [633, 0]
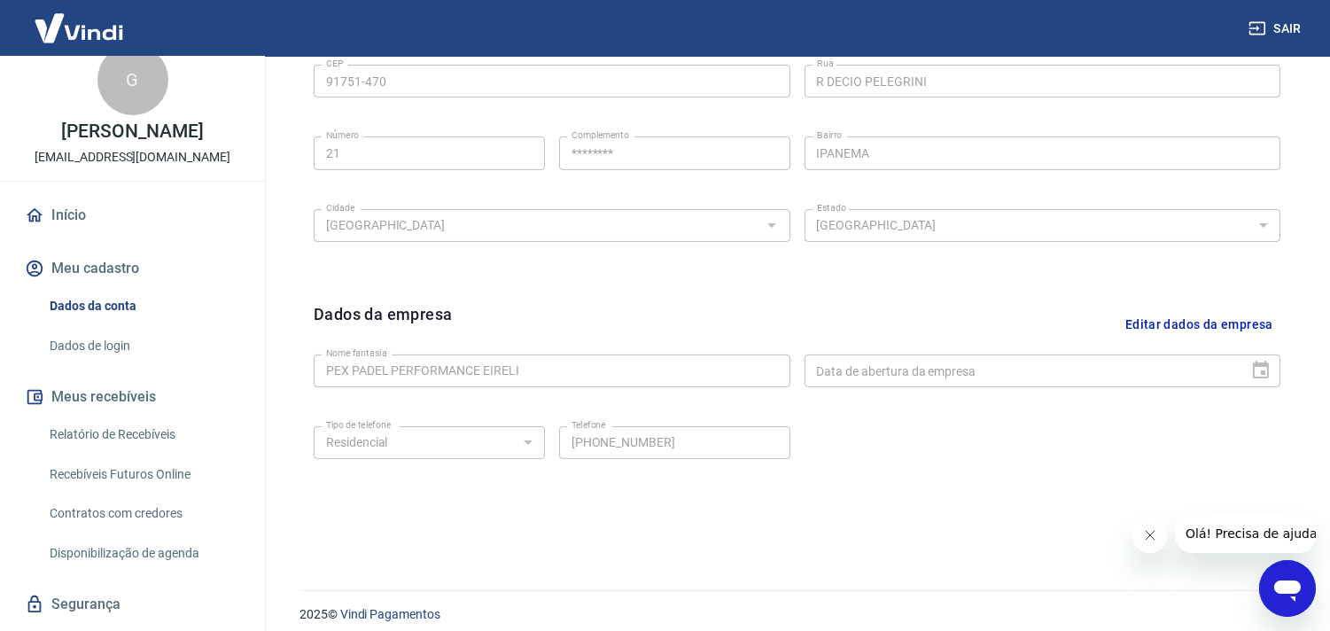
click at [100, 344] on link "Dados de login" at bounding box center [143, 346] width 201 height 36
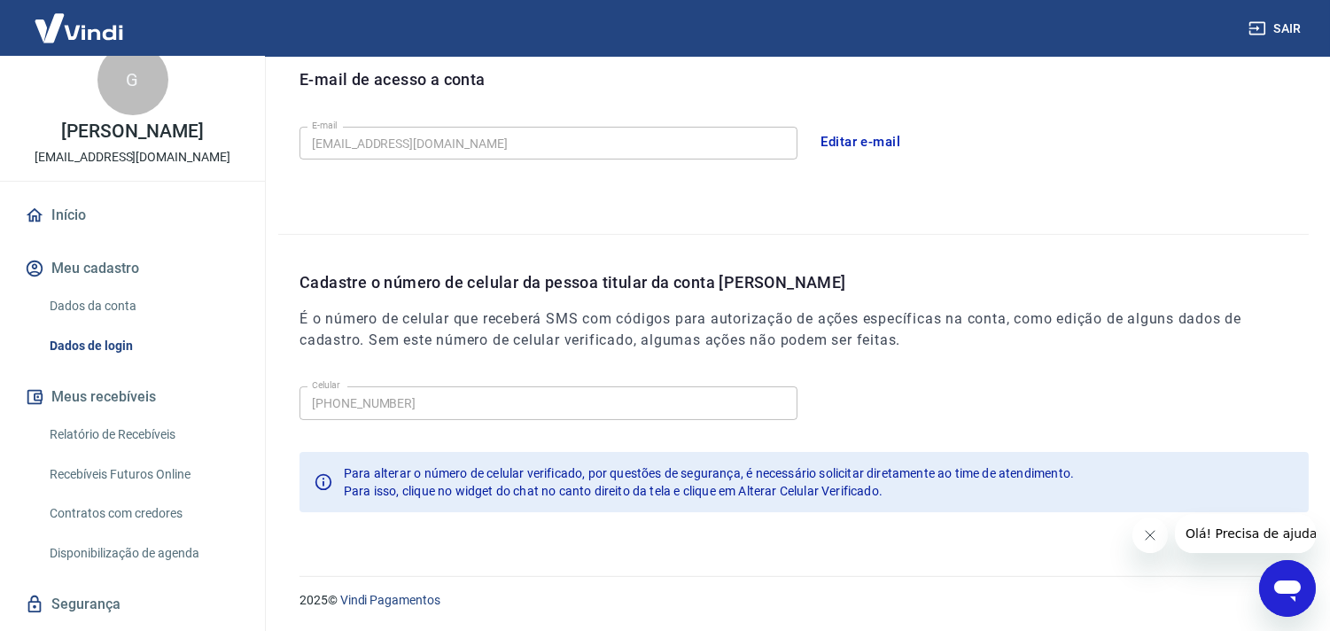
scroll to position [491, 0]
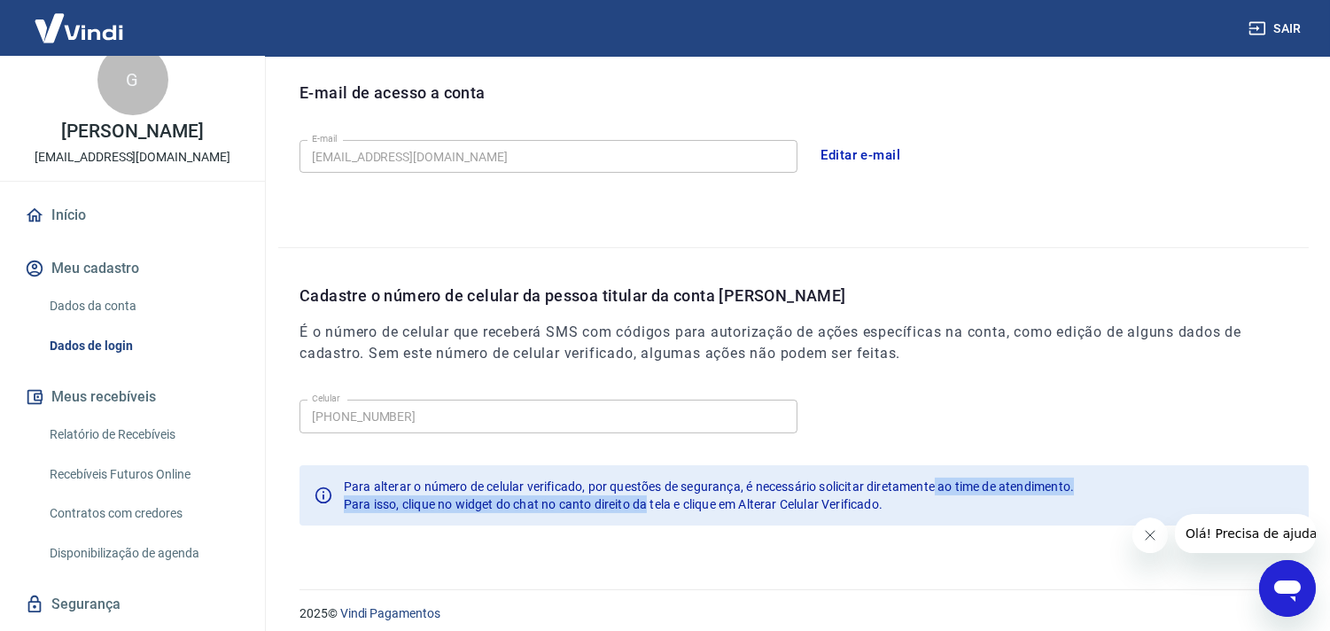
drag, startPoint x: 649, startPoint y: 494, endPoint x: 940, endPoint y: 492, distance: 291.5
click at [940, 492] on div "Para alterar o número de celular verificado, por questões de segurança, é neces…" at bounding box center [709, 495] width 730 height 50
click at [1041, 429] on div "Celular [PHONE_NUMBER] Celular" at bounding box center [803, 413] width 1009 height 43
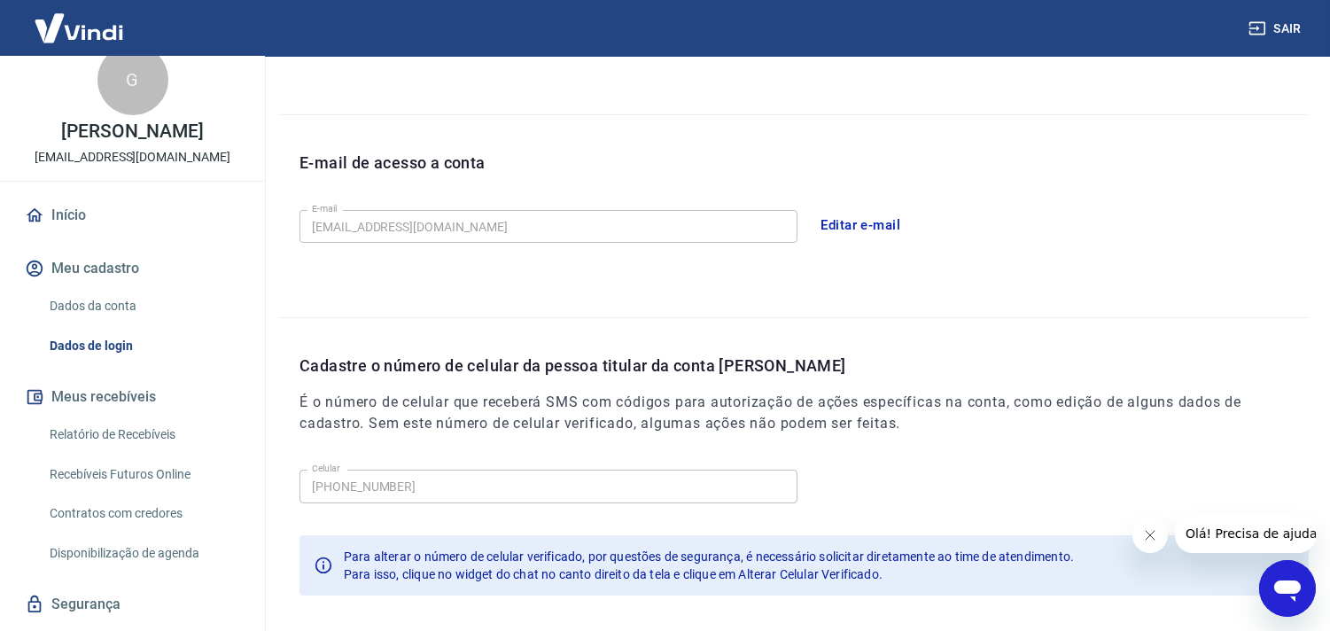
scroll to position [412, 0]
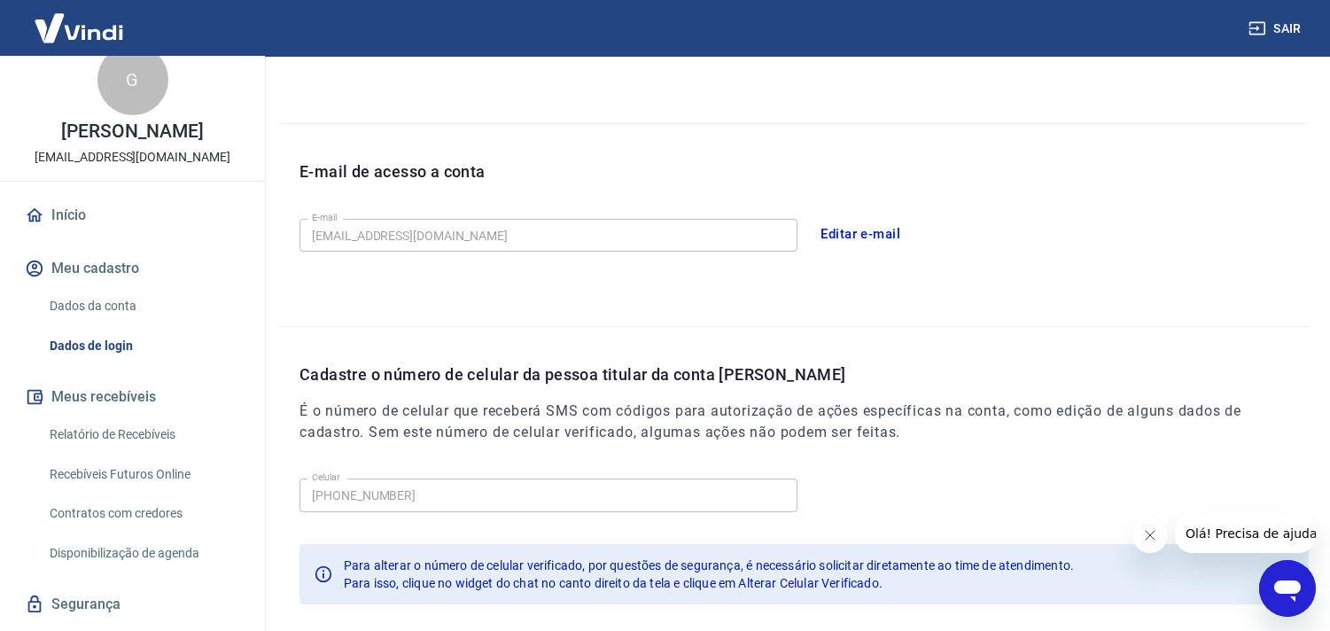
click at [1292, 27] on button "Sair" at bounding box center [1277, 28] width 64 height 33
